Goal: Task Accomplishment & Management: Manage account settings

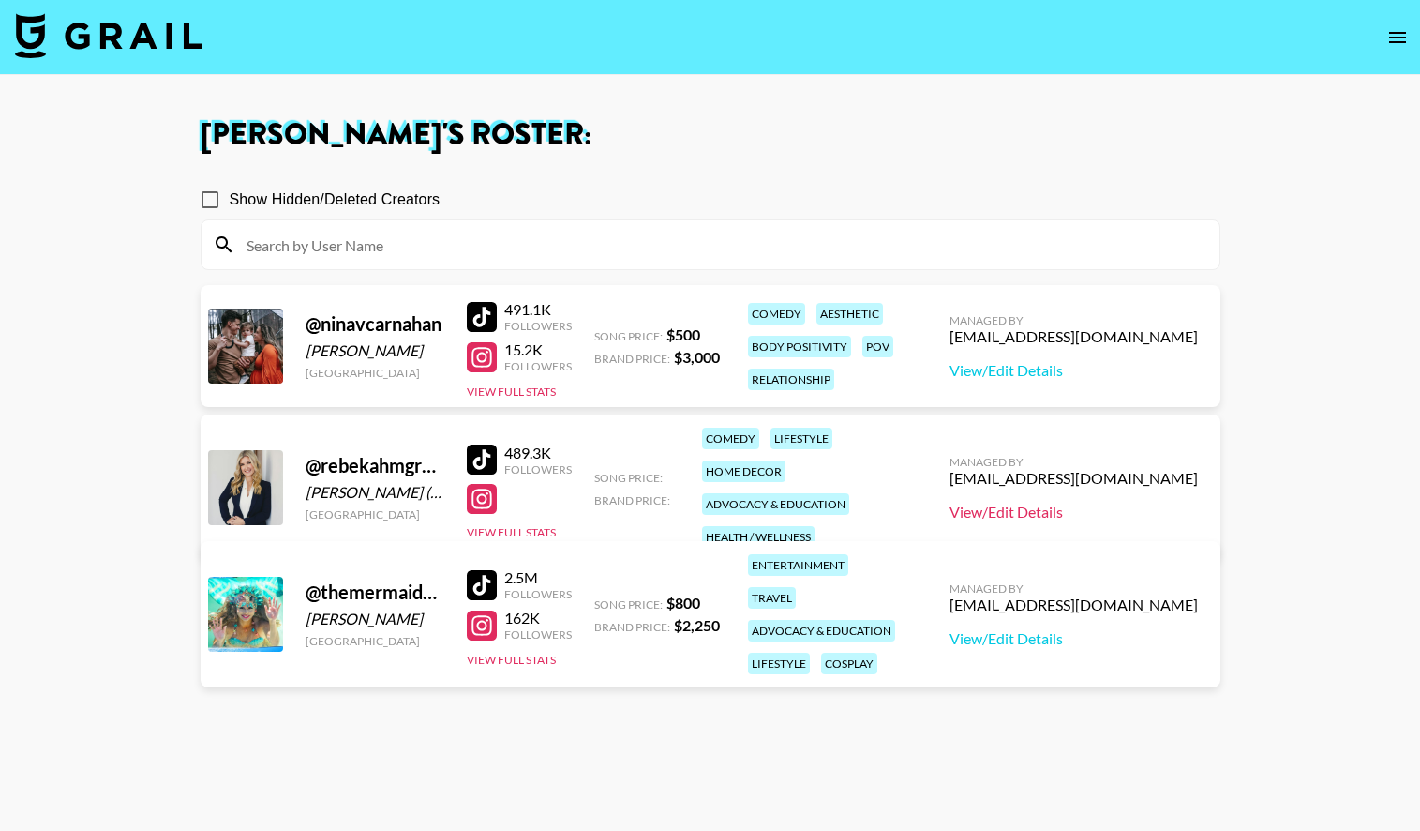
click at [1059, 503] on link "View/Edit Details" at bounding box center [1074, 512] width 248 height 19
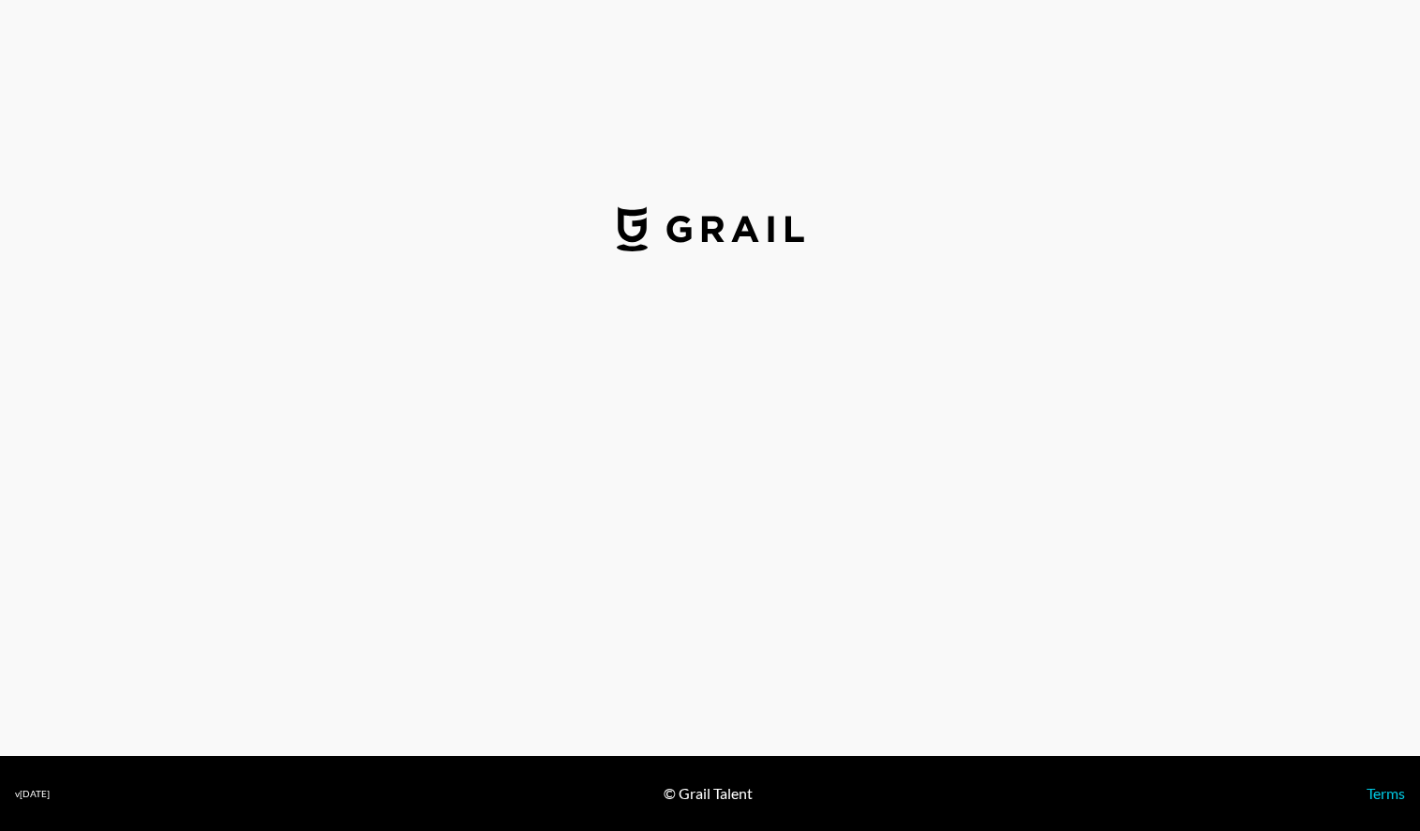
select select "USD"
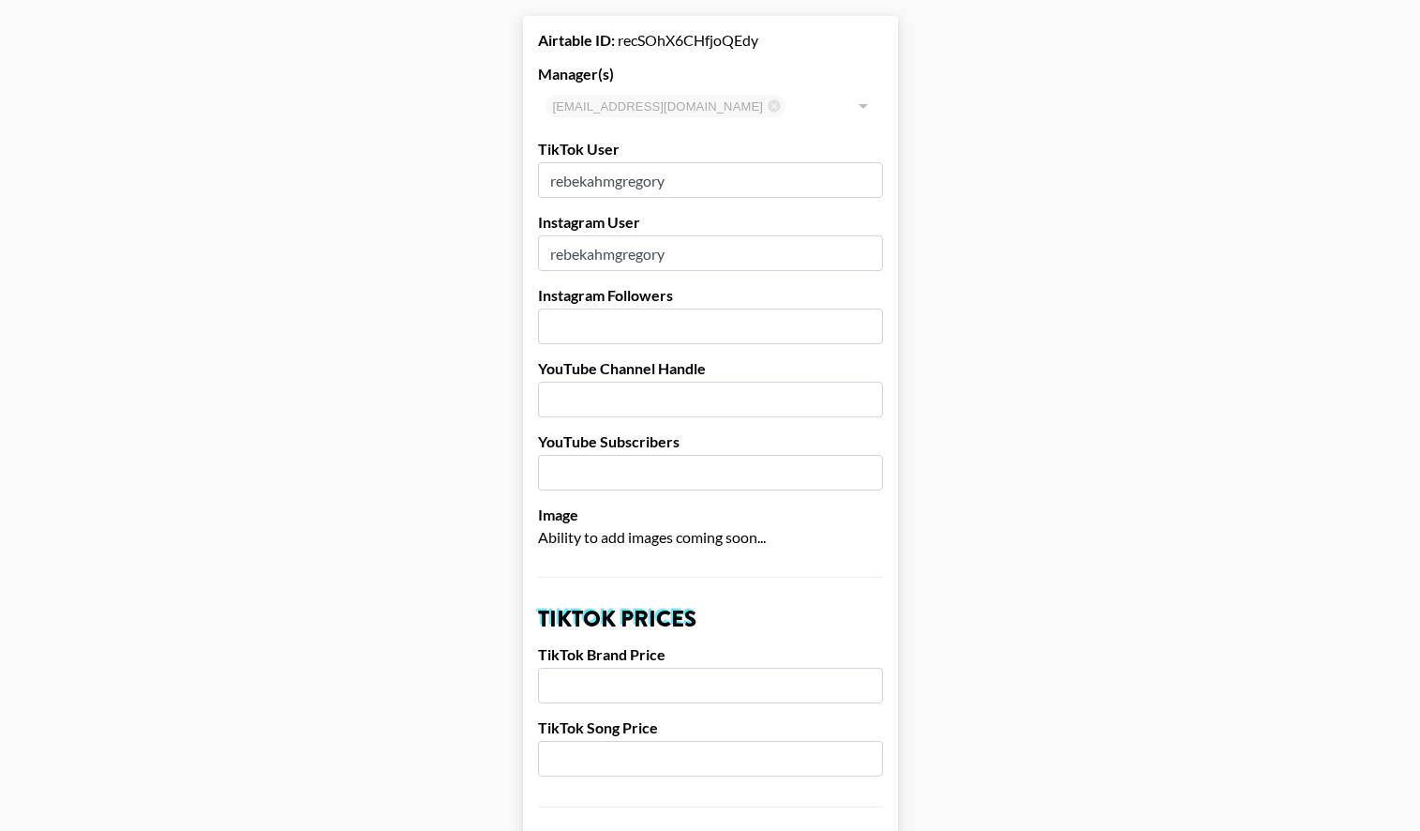
scroll to position [47, 0]
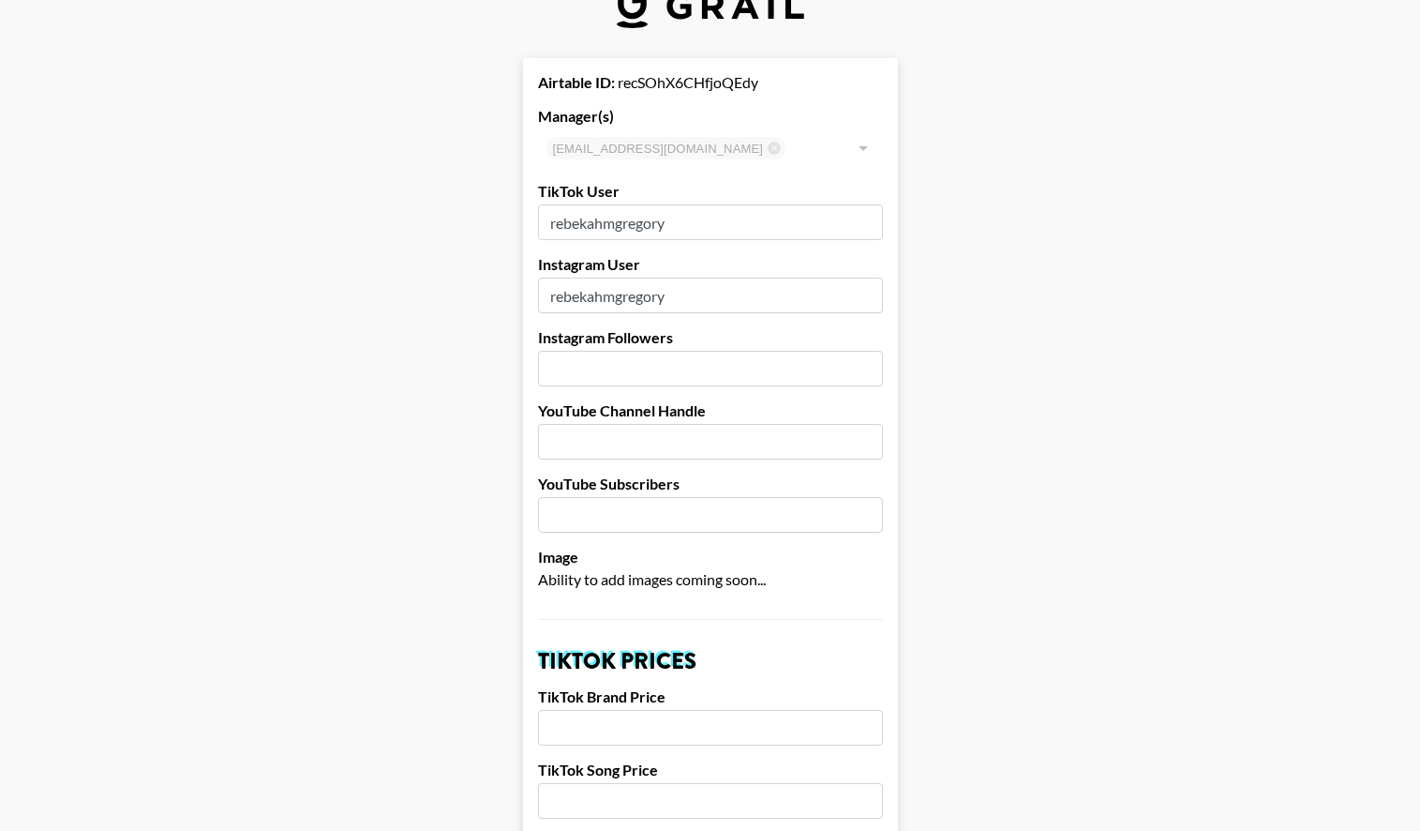
click at [610, 379] on input "number" at bounding box center [710, 369] width 345 height 36
type input "84600"
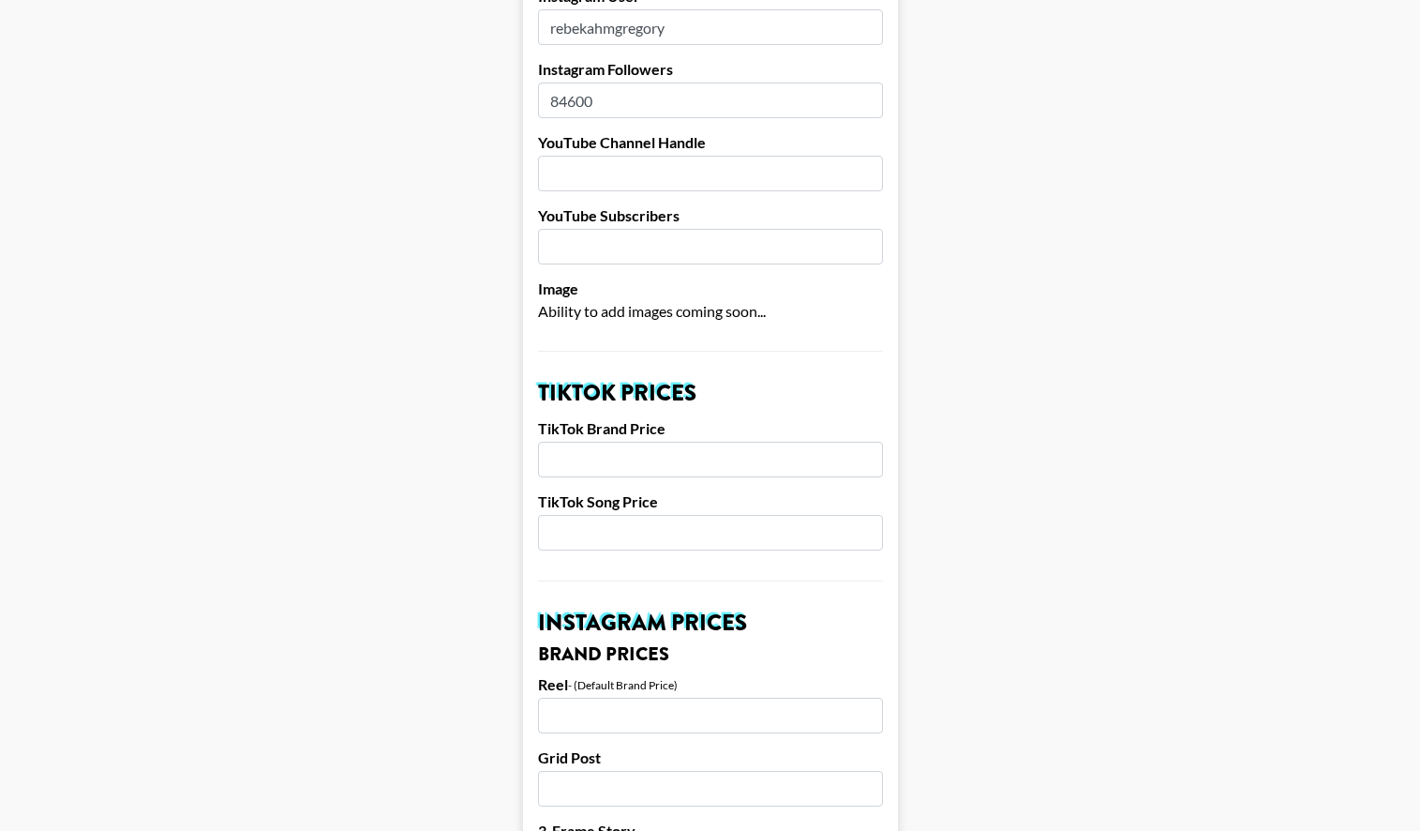
scroll to position [422, 0]
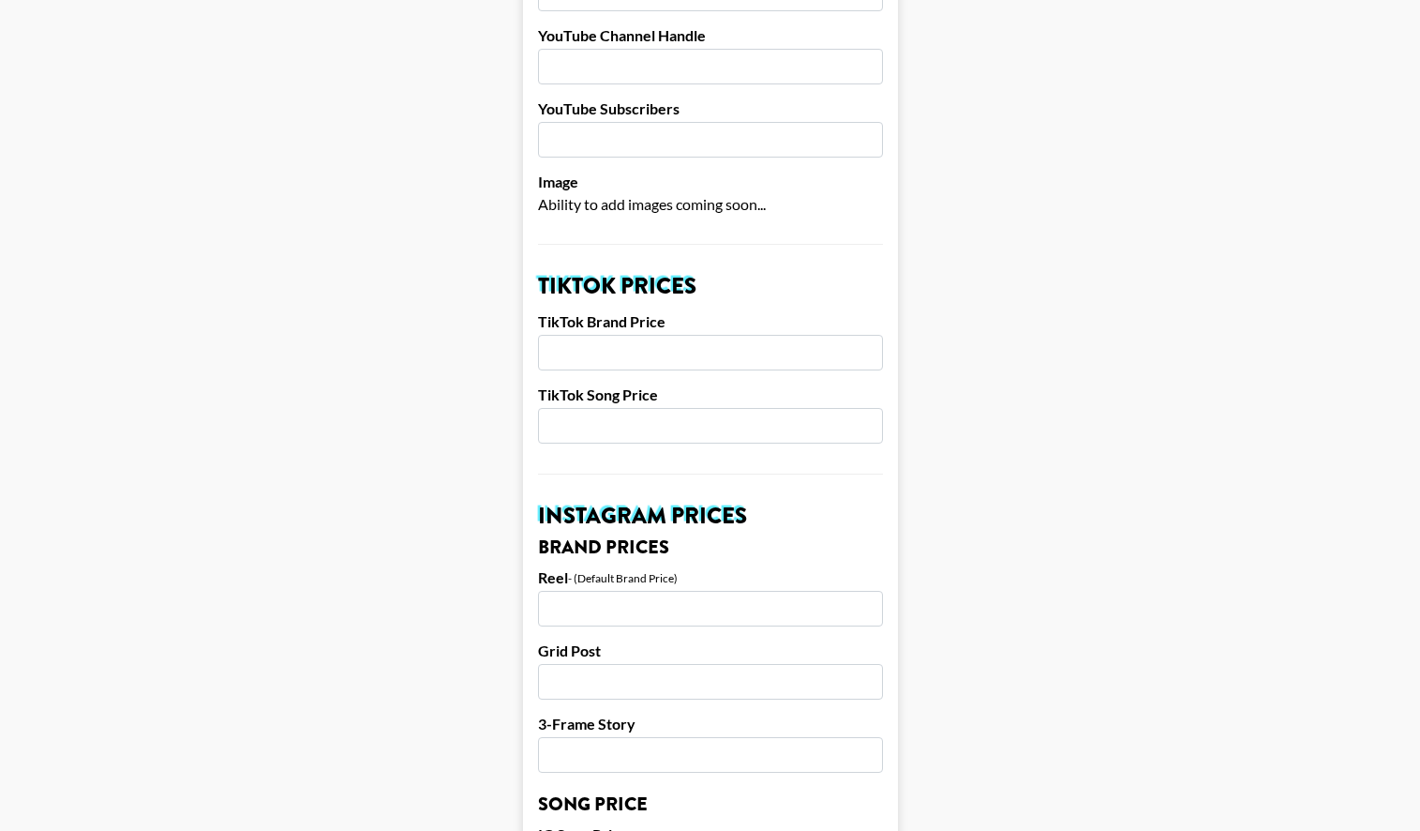
click at [662, 348] on input "number" at bounding box center [710, 353] width 345 height 36
type input "2500"
click at [569, 424] on input "number" at bounding box center [710, 426] width 345 height 36
type input "500"
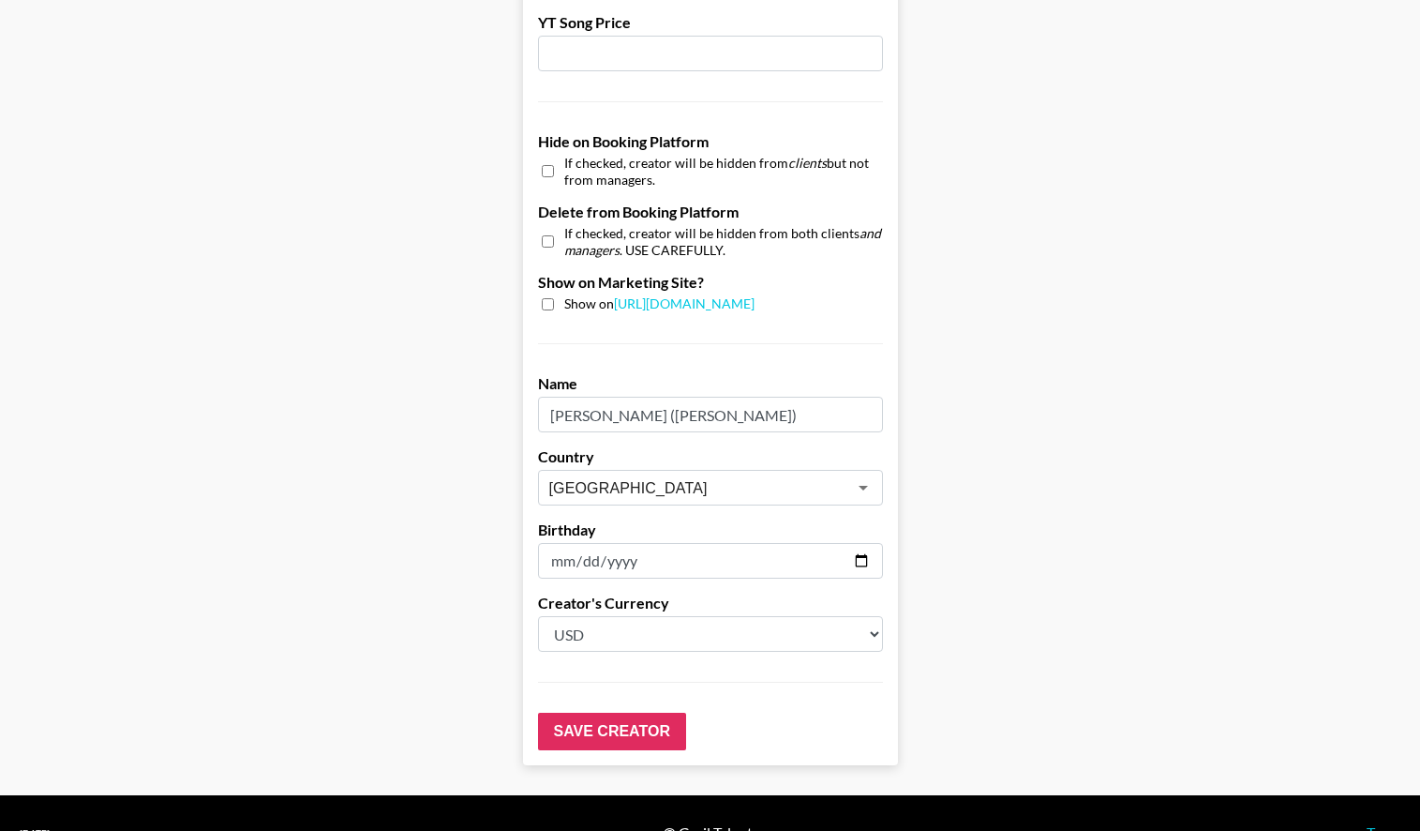
scroll to position [1696, 0]
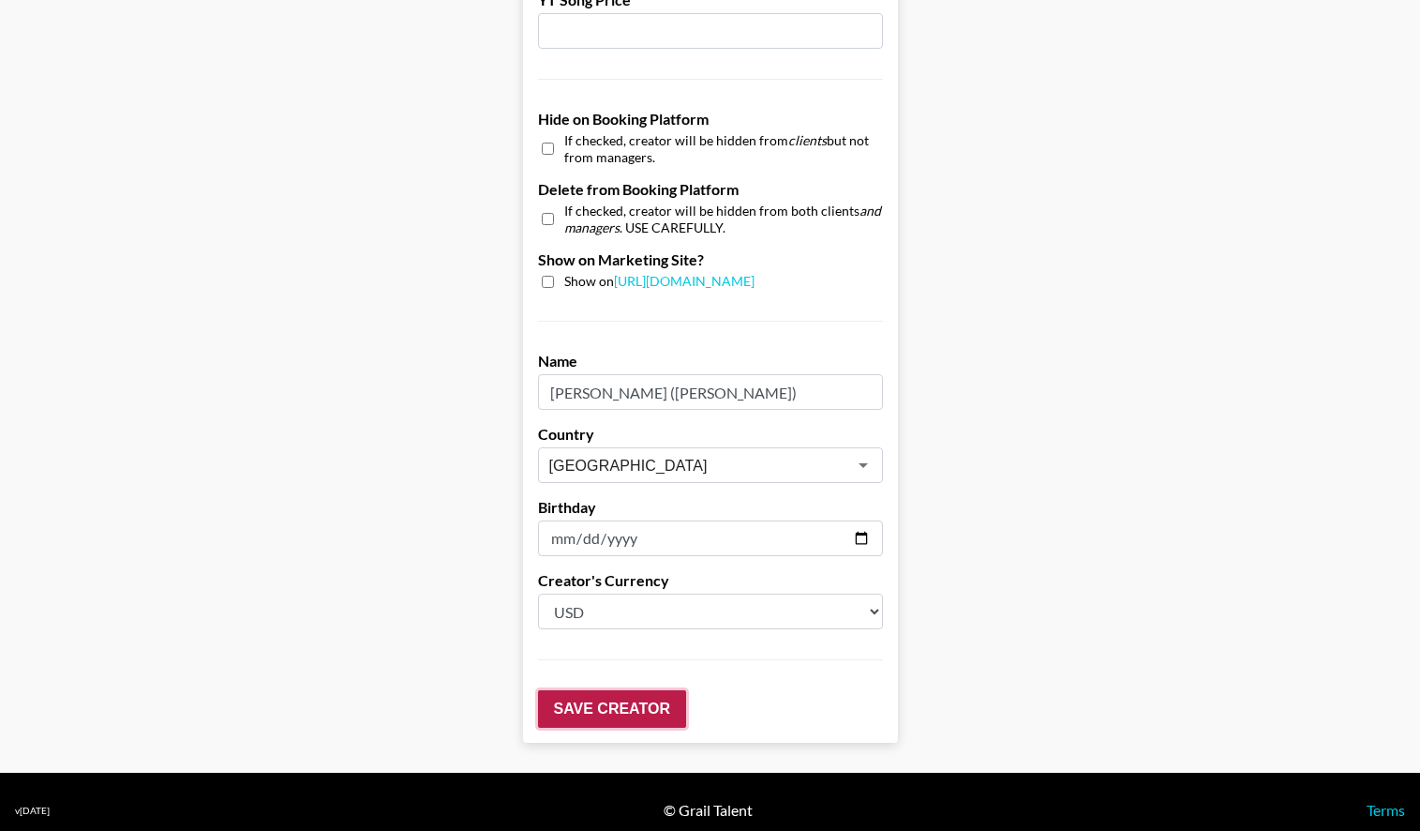
click at [653, 705] on input "Save Creator" at bounding box center [612, 709] width 148 height 38
click at [646, 712] on input "Save Creator" at bounding box center [612, 709] width 148 height 38
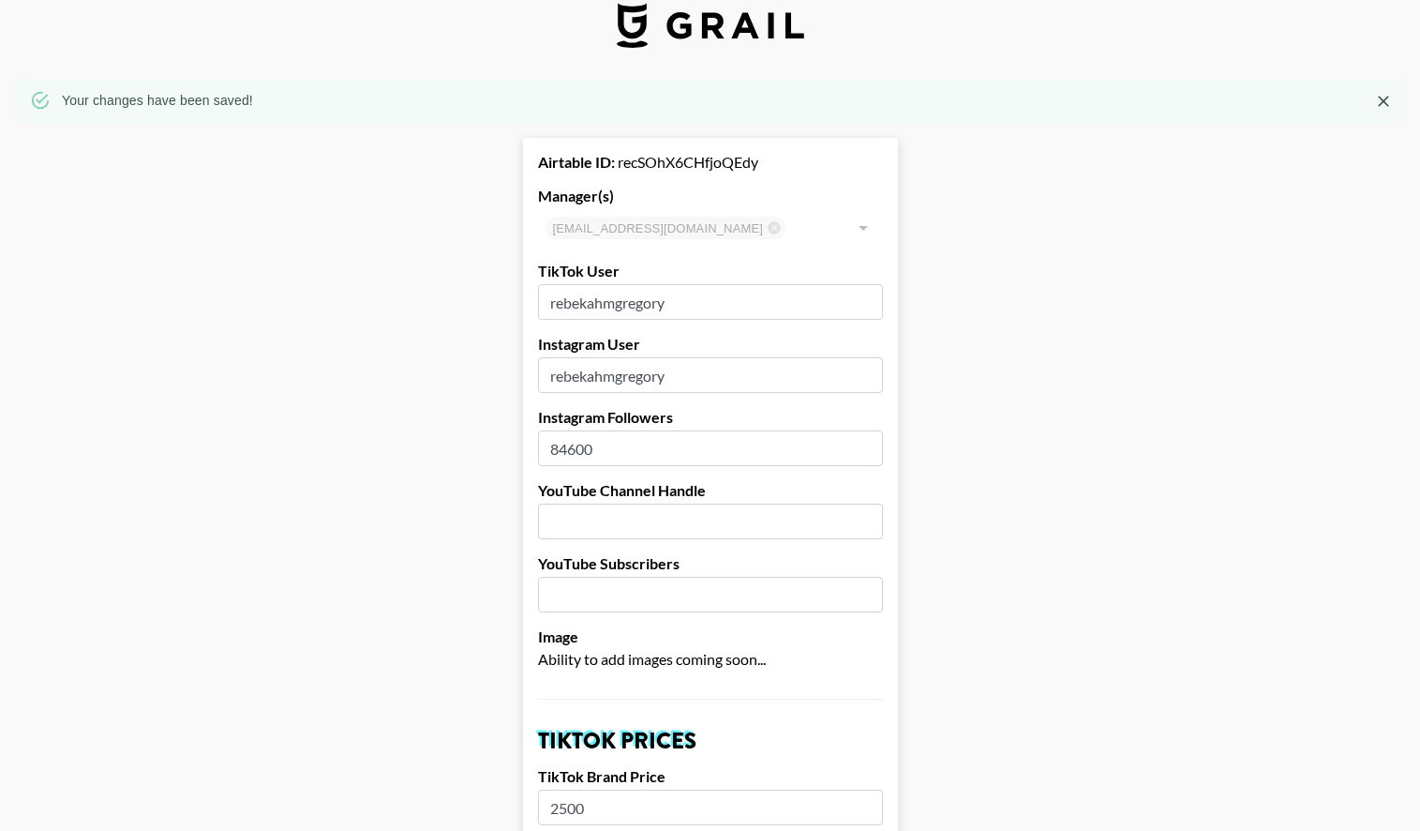
scroll to position [0, 0]
